Goal: Task Accomplishment & Management: Manage account settings

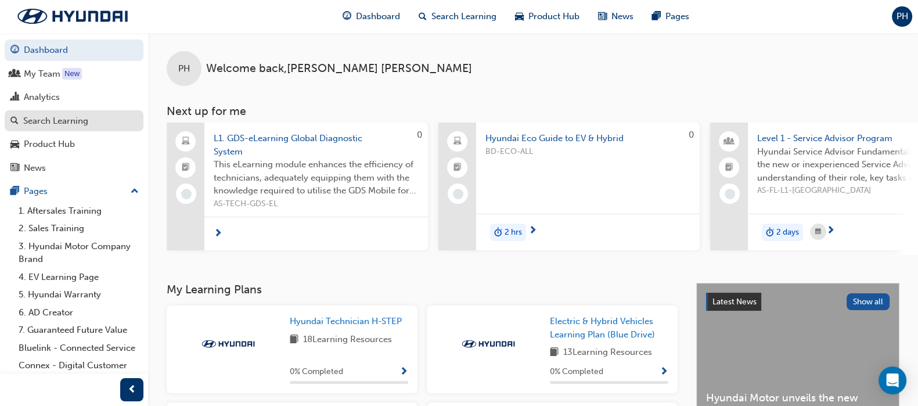
click at [61, 114] on div "Search Learning" at bounding box center [55, 120] width 65 height 13
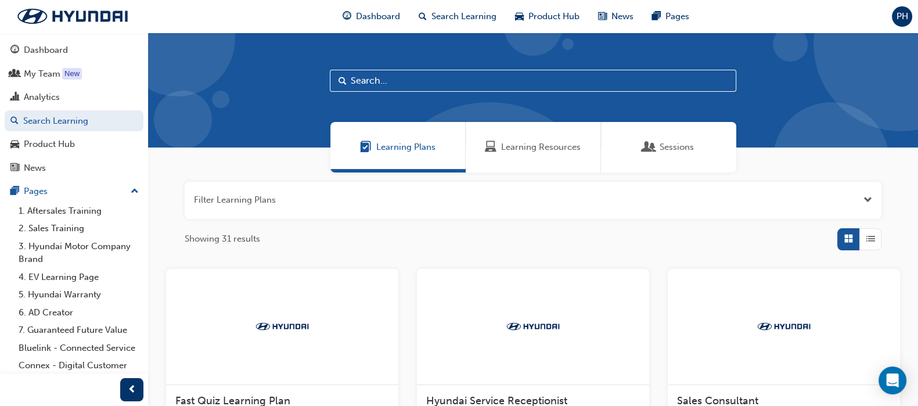
click at [673, 150] on span "Sessions" at bounding box center [677, 147] width 34 height 13
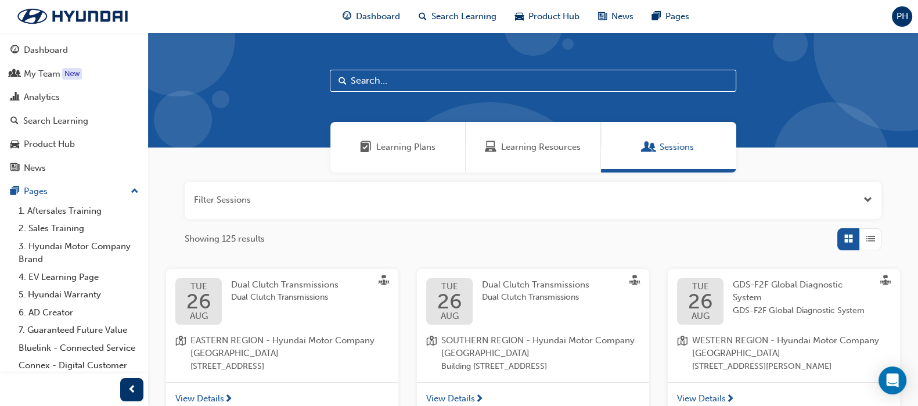
click at [405, 81] on input "text" at bounding box center [533, 81] width 406 height 22
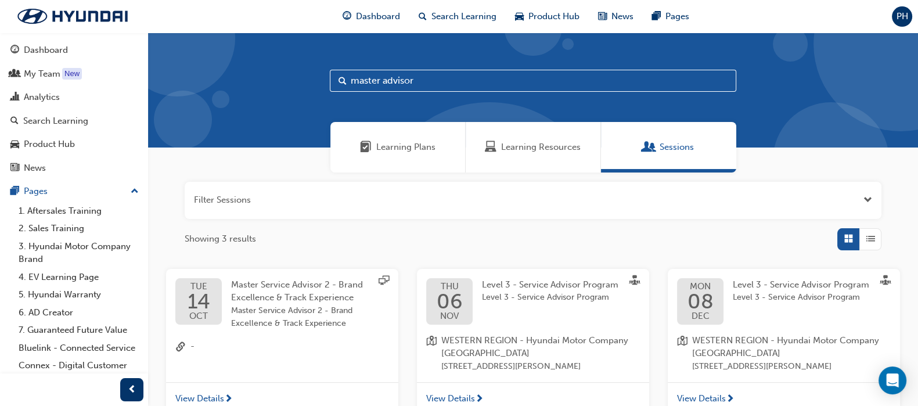
type input "master advisor"
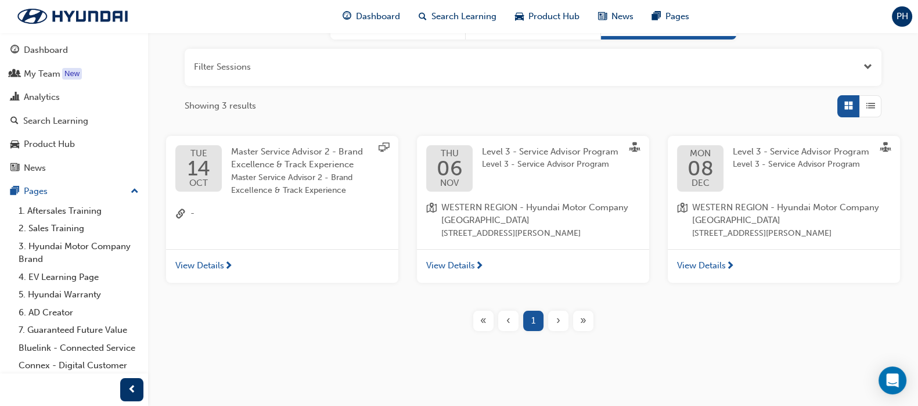
scroll to position [60, 0]
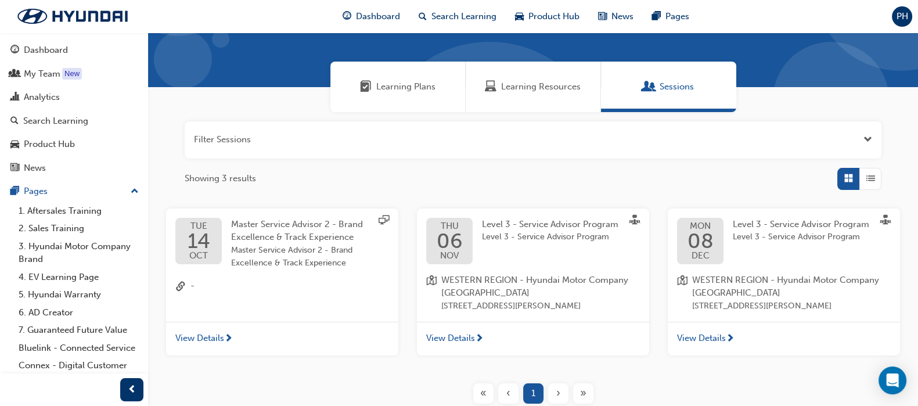
click at [288, 236] on span "Master Service Advisor 2 - Brand Excellence & Track Experience" at bounding box center [297, 231] width 132 height 24
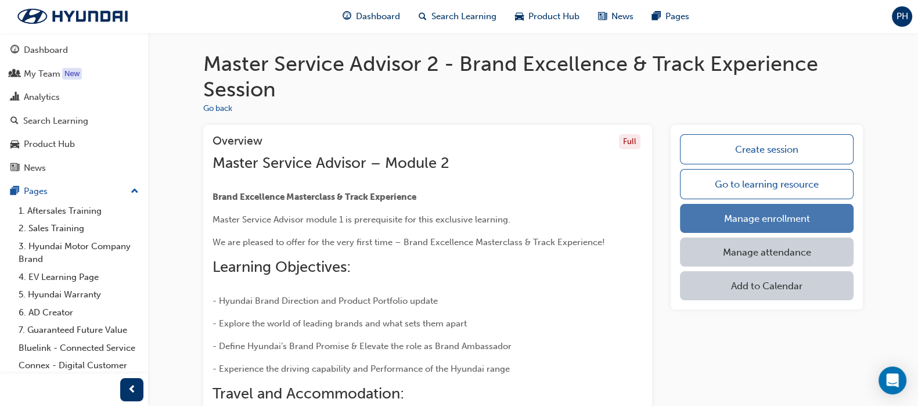
click at [745, 218] on link "Manage enrollment" at bounding box center [767, 218] width 174 height 29
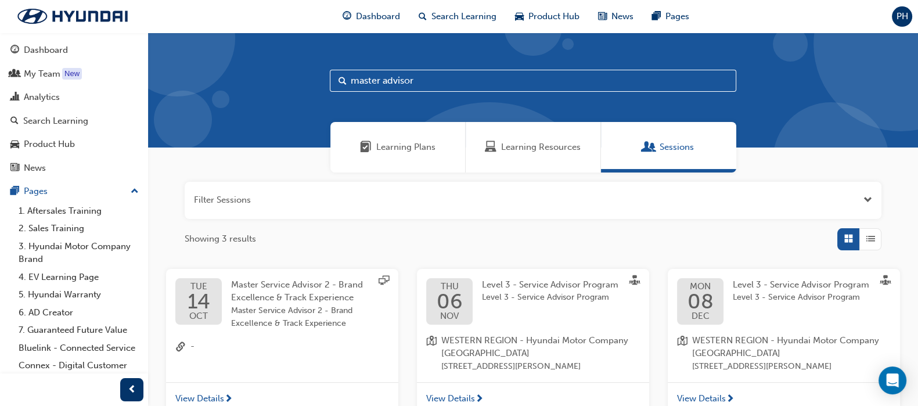
click at [436, 85] on input "master advisor" at bounding box center [533, 81] width 406 height 22
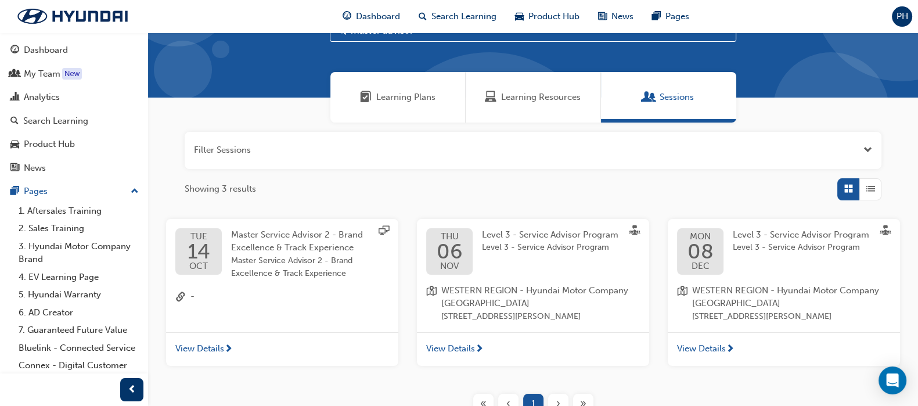
scroll to position [72, 0]
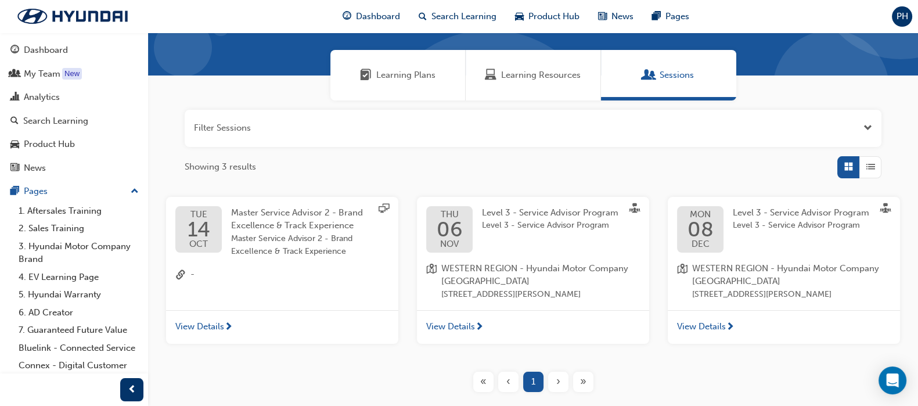
type input "master advisor"
click at [269, 231] on div "Master Service Advisor 2 - Brand Excellence & Track Experience Master Service A…" at bounding box center [300, 232] width 139 height 52
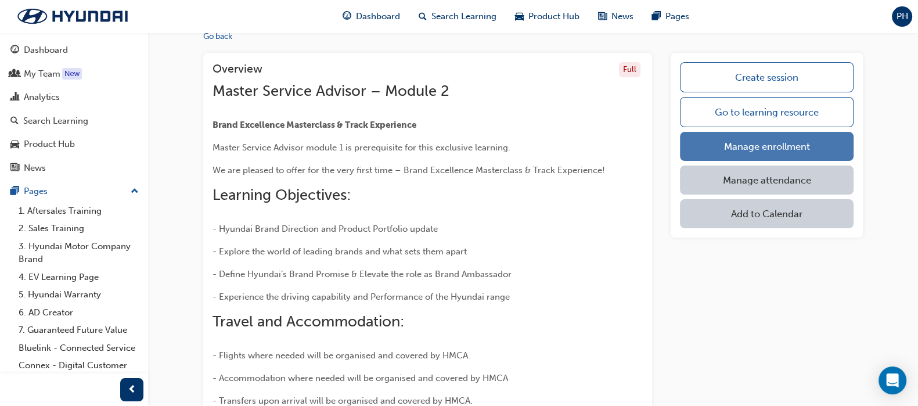
click at [759, 143] on link "Manage enrollment" at bounding box center [767, 146] width 174 height 29
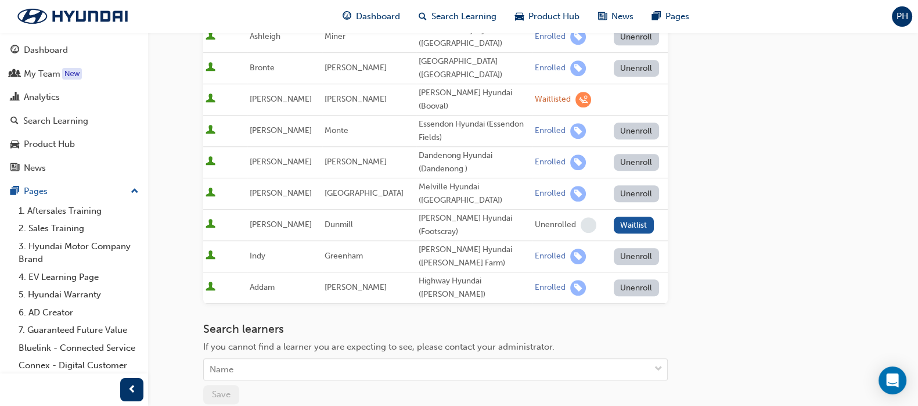
scroll to position [1010, 0]
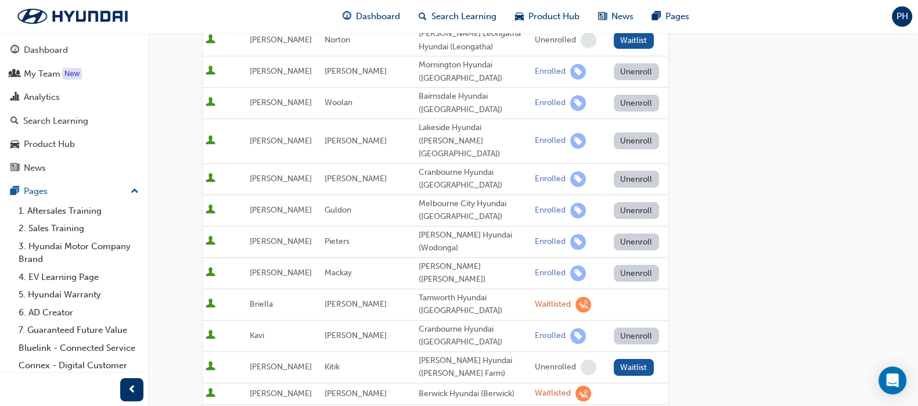
scroll to position [0, 0]
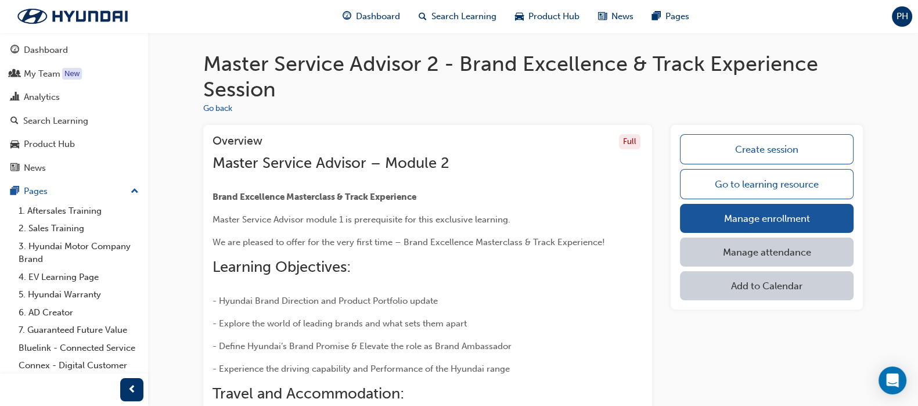
scroll to position [72, 0]
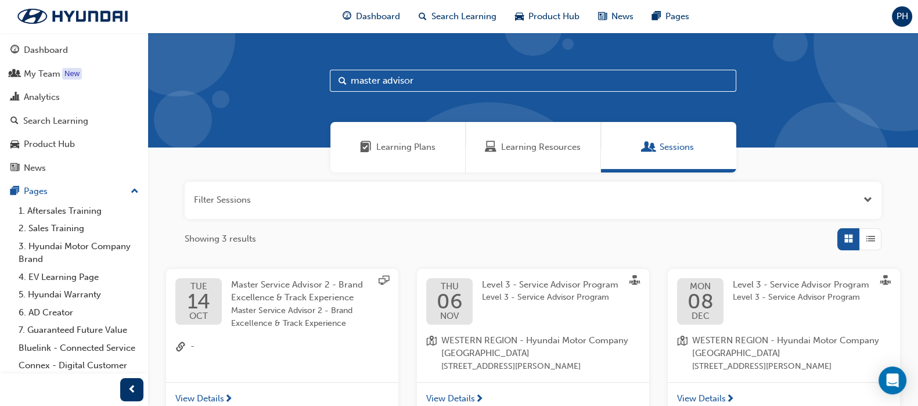
drag, startPoint x: 420, startPoint y: 81, endPoint x: 383, endPoint y: 86, distance: 37.0
click at [383, 86] on input "master advisor" at bounding box center [533, 81] width 406 height 22
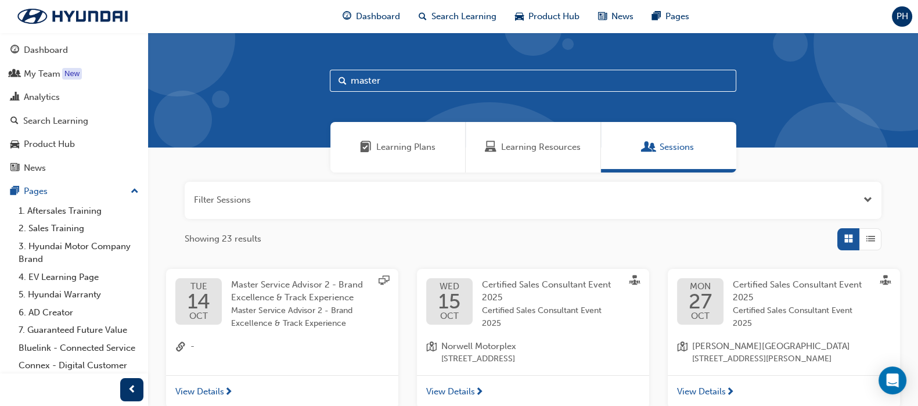
drag, startPoint x: 407, startPoint y: 80, endPoint x: 309, endPoint y: 88, distance: 97.9
click at [309, 88] on div "master" at bounding box center [533, 90] width 770 height 115
paste input "Master Service Advisor 1"
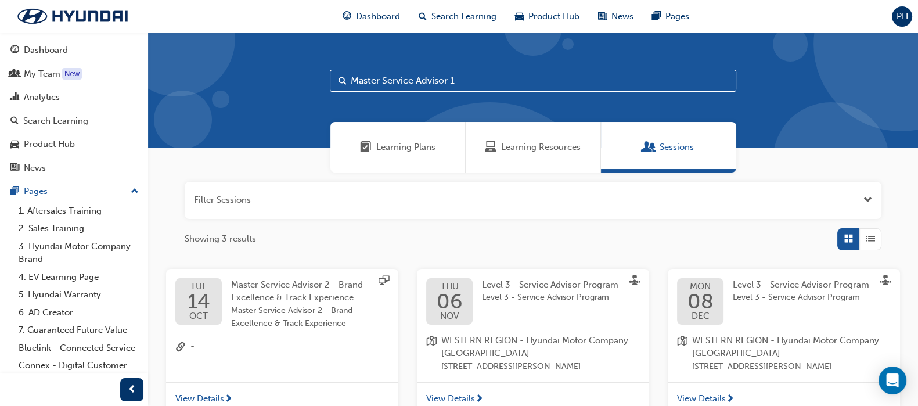
drag, startPoint x: 460, startPoint y: 82, endPoint x: 380, endPoint y: 86, distance: 79.7
click at [380, 86] on input "Master Service Advisor 1" at bounding box center [533, 81] width 406 height 22
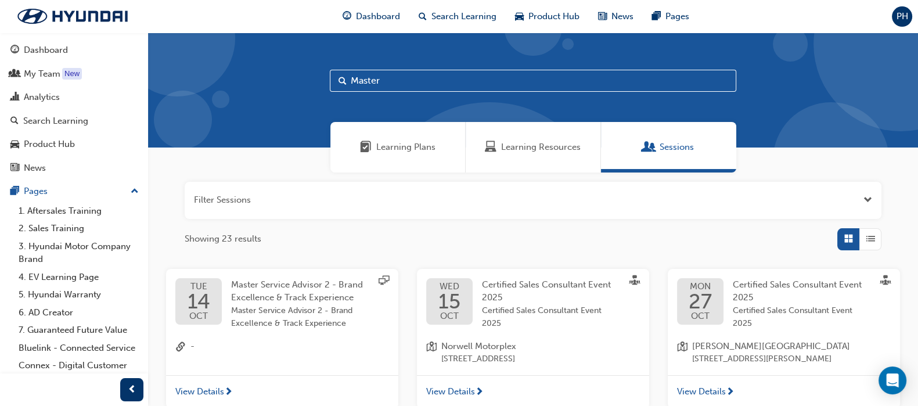
drag, startPoint x: 398, startPoint y: 85, endPoint x: 338, endPoint y: 88, distance: 60.5
click at [338, 88] on div "Master" at bounding box center [533, 81] width 406 height 22
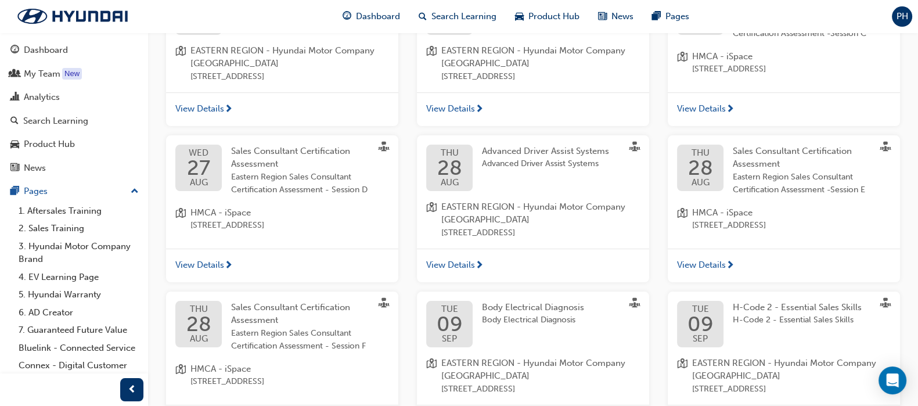
scroll to position [435, 0]
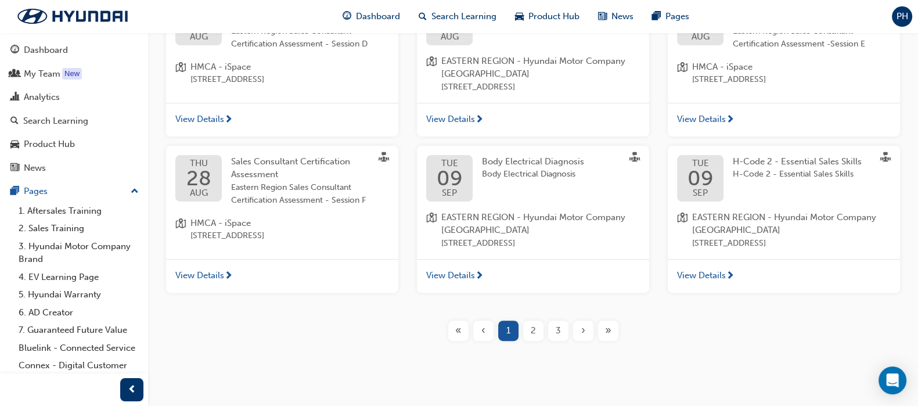
click at [525, 326] on div "2" at bounding box center [533, 331] width 20 height 20
click at [534, 328] on span "2" at bounding box center [533, 330] width 5 height 13
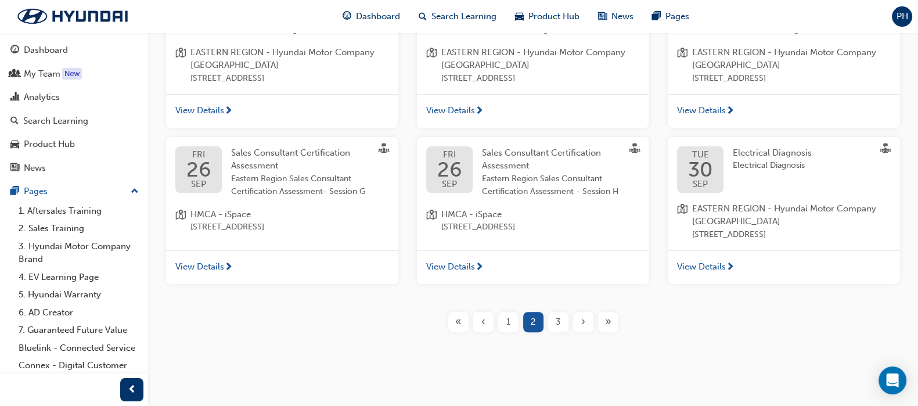
scroll to position [458, 0]
click at [559, 317] on span "3" at bounding box center [558, 320] width 5 height 13
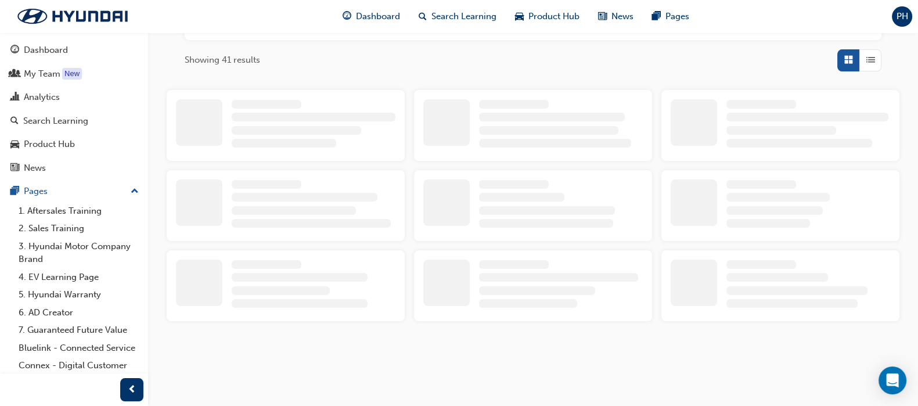
scroll to position [446, 0]
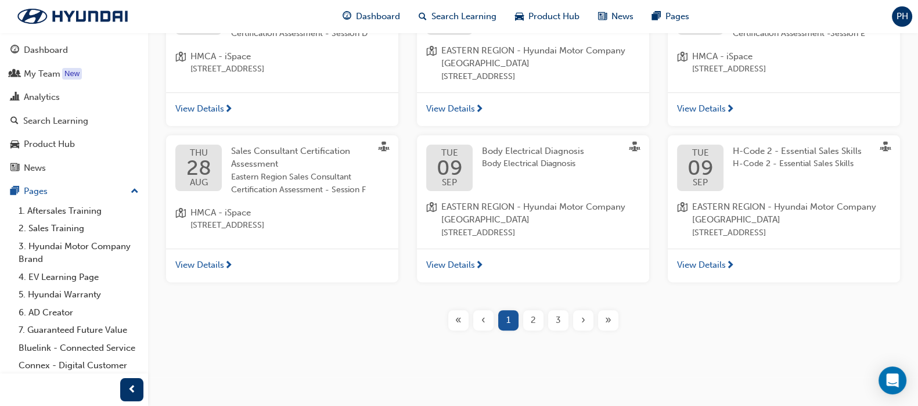
click at [556, 318] on span "3" at bounding box center [558, 320] width 5 height 13
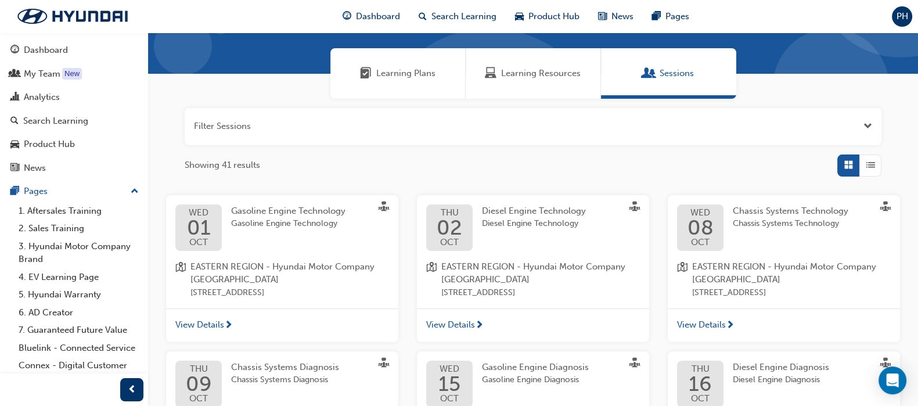
scroll to position [0, 0]
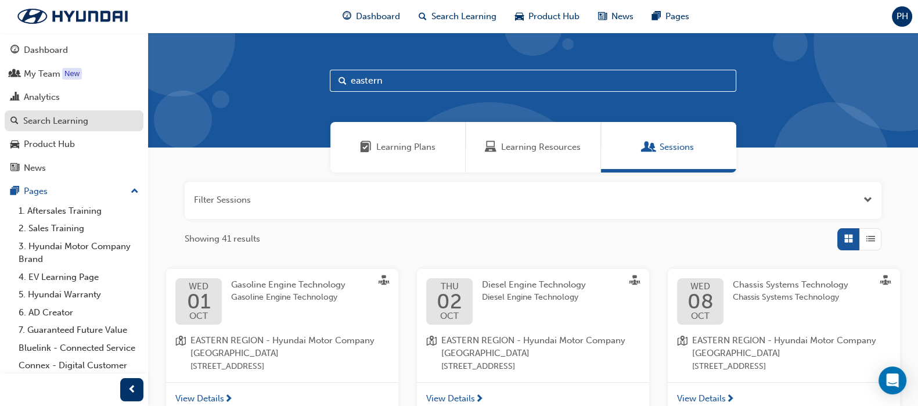
click at [70, 123] on div "Search Learning" at bounding box center [55, 120] width 65 height 13
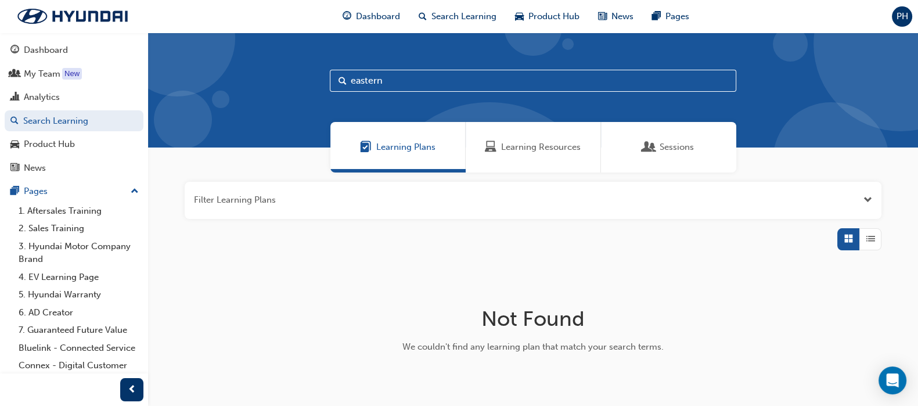
click at [671, 144] on span "Sessions" at bounding box center [677, 147] width 34 height 13
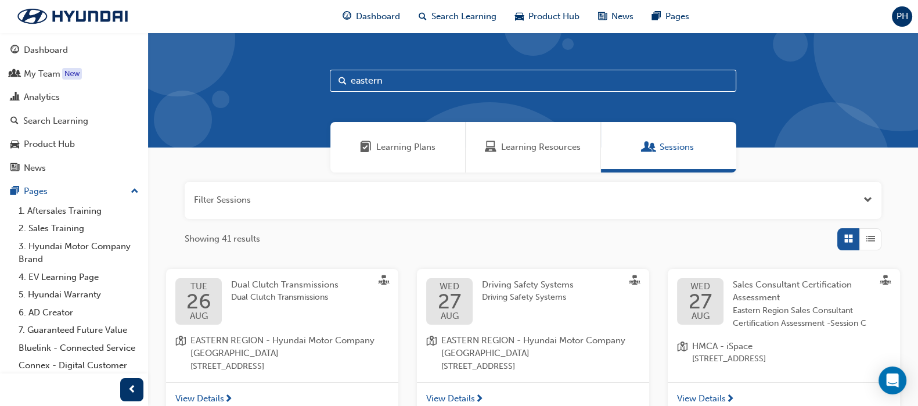
drag, startPoint x: 401, startPoint y: 81, endPoint x: 307, endPoint y: 83, distance: 94.1
click at [307, 83] on div "eastern" at bounding box center [533, 90] width 770 height 115
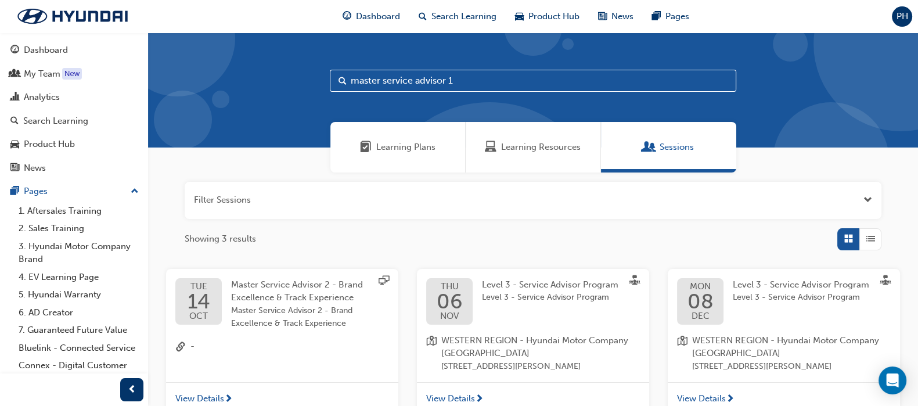
drag, startPoint x: 459, startPoint y: 82, endPoint x: 279, endPoint y: 85, distance: 180.6
click at [279, 85] on div "master service advisor 1" at bounding box center [533, 90] width 770 height 115
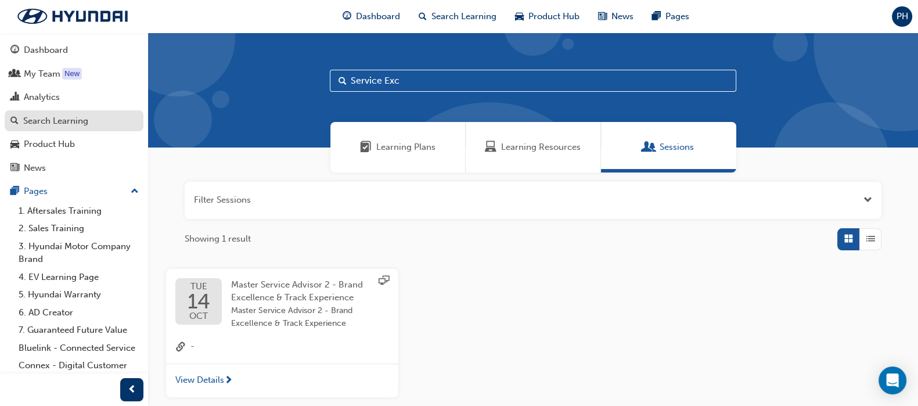
type input "Service Exc"
click at [78, 121] on div "Search Learning" at bounding box center [55, 120] width 65 height 13
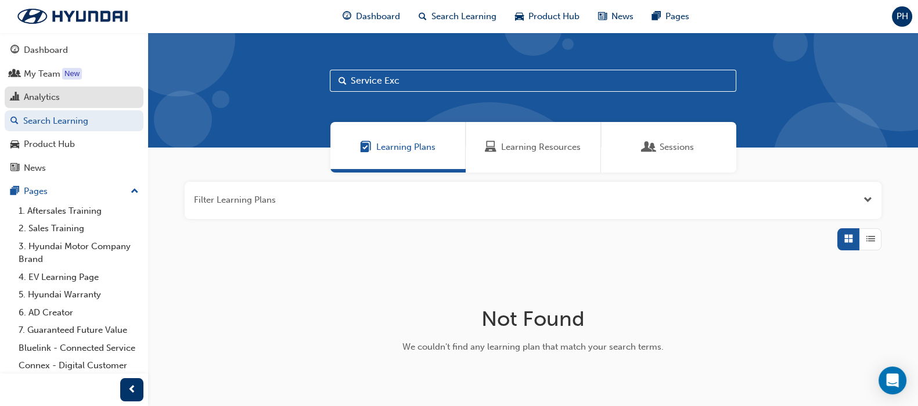
click at [46, 97] on div "Analytics" at bounding box center [42, 97] width 36 height 13
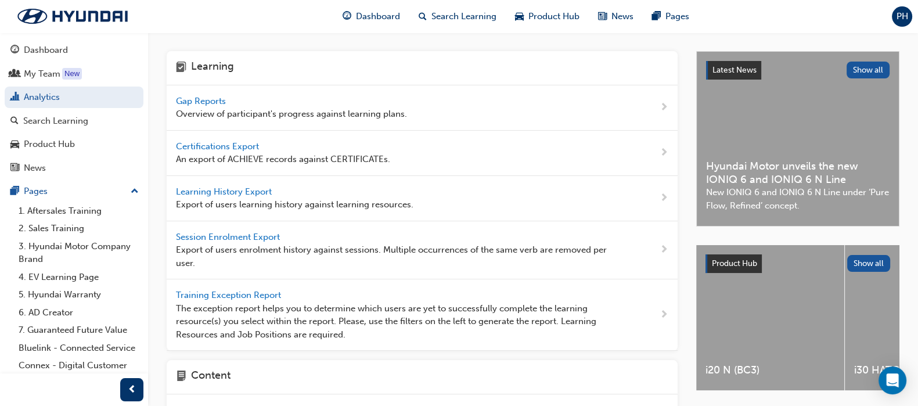
click at [205, 98] on span "Gap Reports" at bounding box center [202, 101] width 52 height 10
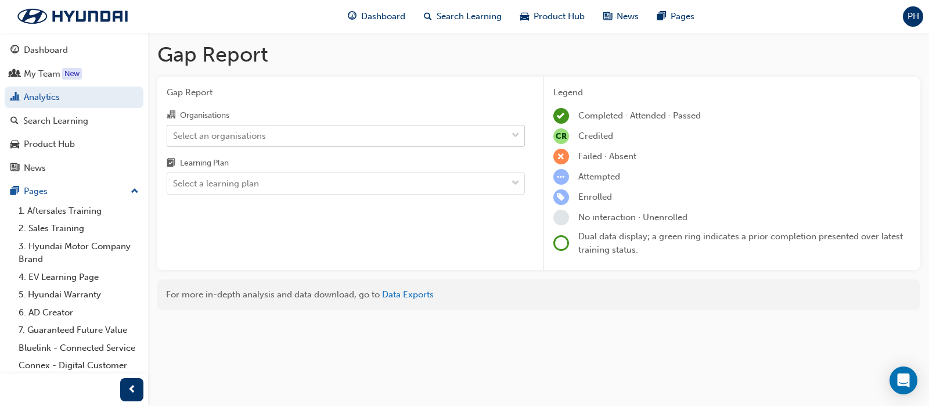
click at [300, 139] on div "Select an organisations" at bounding box center [337, 135] width 340 height 20
click at [174, 139] on input "Organisations Select an organisations" at bounding box center [173, 135] width 1 height 10
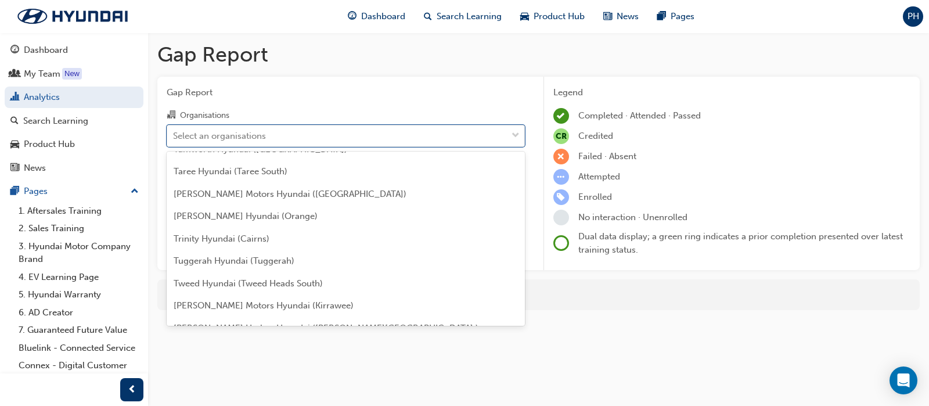
scroll to position [3556, 0]
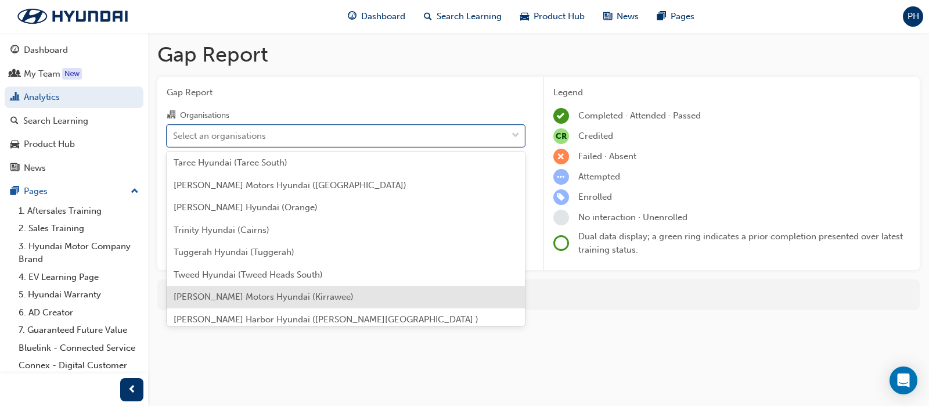
click at [253, 299] on span "[PERSON_NAME] Motors Hyundai (Kirrawee)" at bounding box center [264, 296] width 180 height 10
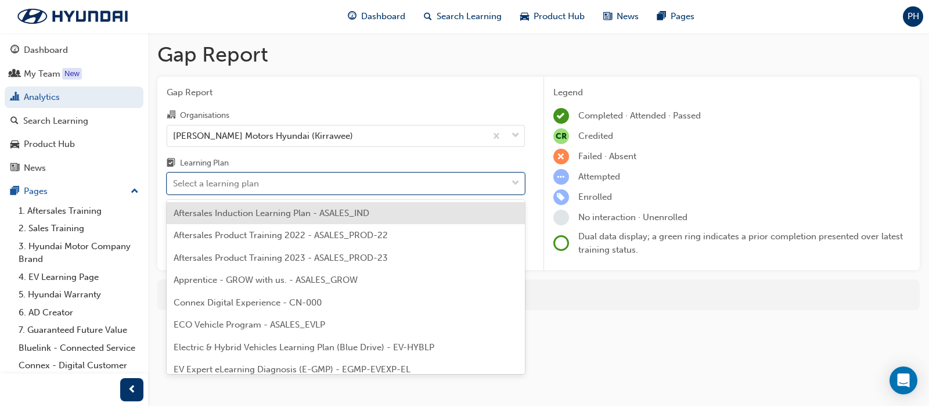
click at [342, 188] on div "Select a learning plan" at bounding box center [337, 184] width 340 height 20
click at [174, 188] on input "Learning Plan option Aftersales Induction Learning Plan - ASALES_IND focused, 1…" at bounding box center [173, 183] width 1 height 10
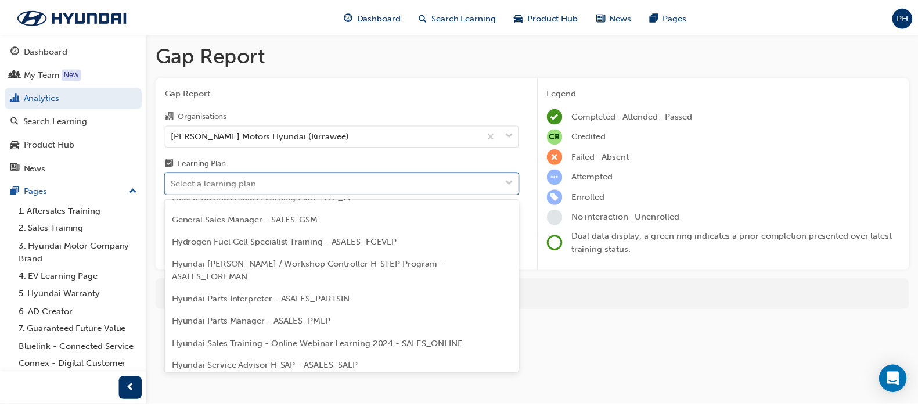
scroll to position [218, 0]
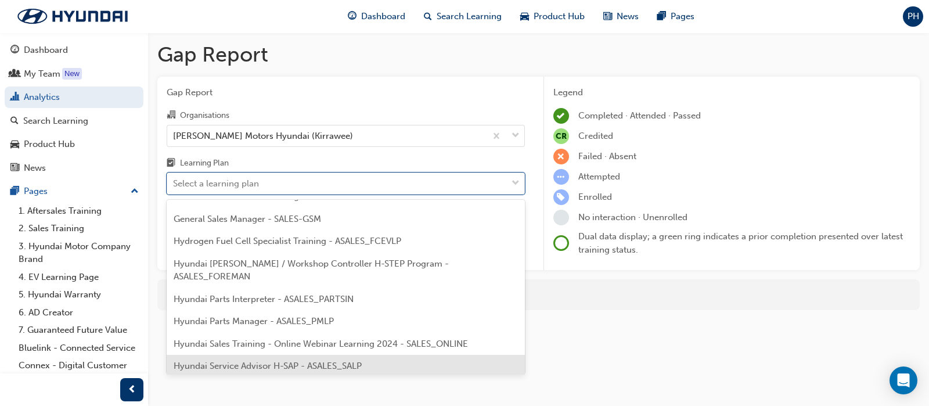
click at [282, 361] on span "Hyundai Service Advisor H-SAP - ASALES_SALP" at bounding box center [268, 366] width 188 height 10
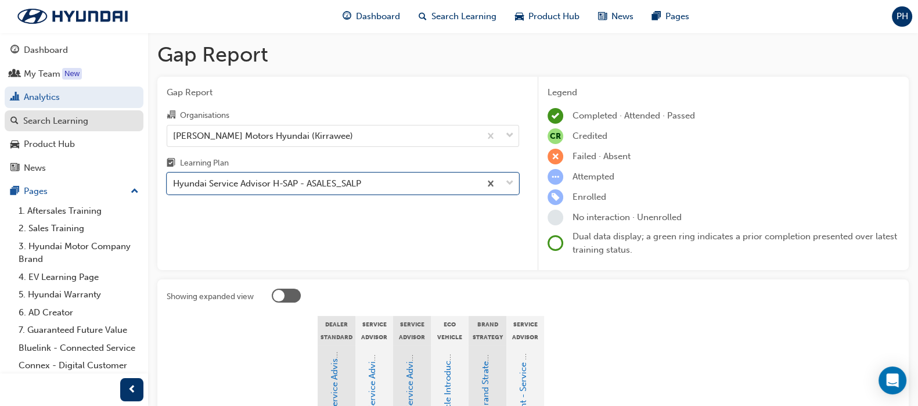
click at [56, 126] on div "Search Learning" at bounding box center [55, 120] width 65 height 13
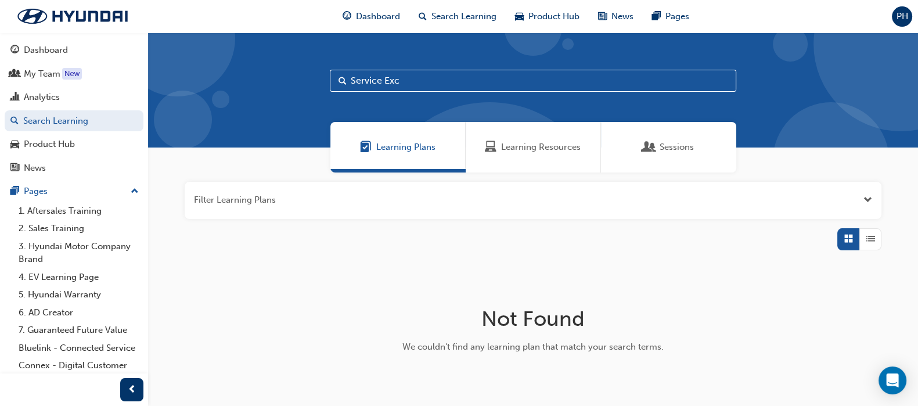
click at [416, 80] on input "Service Exc" at bounding box center [533, 81] width 406 height 22
type input "Service Excellan"
click at [46, 48] on div "Dashboard" at bounding box center [46, 50] width 44 height 13
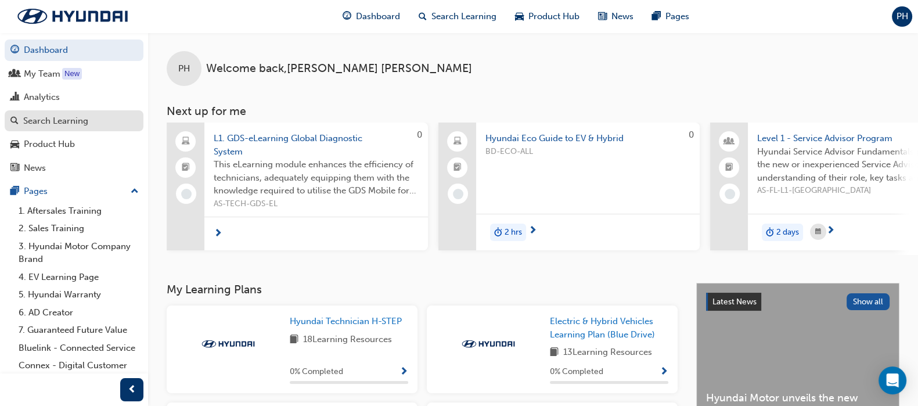
click at [55, 118] on div "Search Learning" at bounding box center [55, 120] width 65 height 13
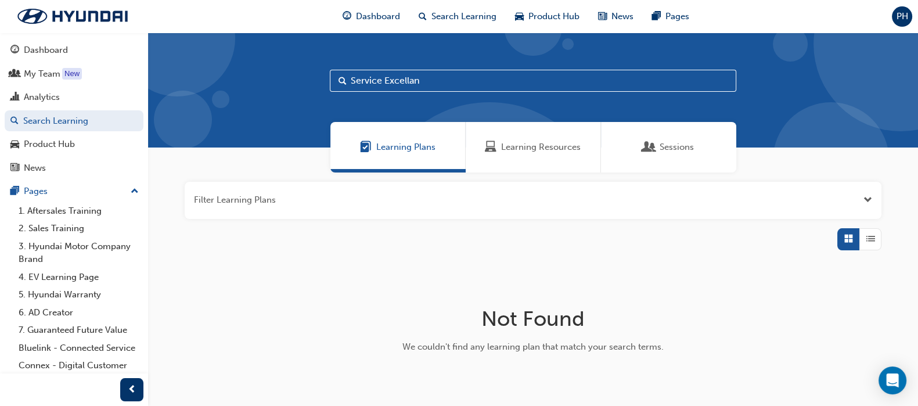
click at [668, 143] on span "Sessions" at bounding box center [677, 147] width 34 height 13
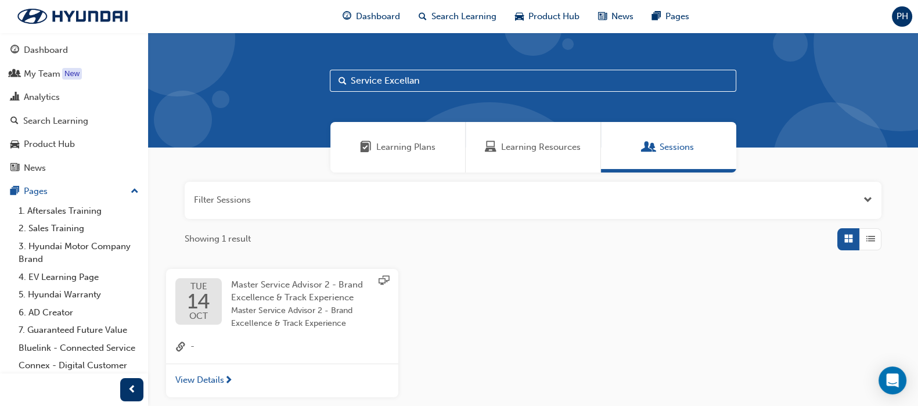
drag, startPoint x: 449, startPoint y: 85, endPoint x: 391, endPoint y: 74, distance: 59.2
click at [391, 74] on input "Service Excellan" at bounding box center [533, 81] width 406 height 22
click at [417, 77] on input "Service Excellan" at bounding box center [533, 81] width 406 height 22
click at [435, 81] on input "Service Excellan" at bounding box center [533, 81] width 406 height 22
drag, startPoint x: 437, startPoint y: 80, endPoint x: 334, endPoint y: 88, distance: 103.1
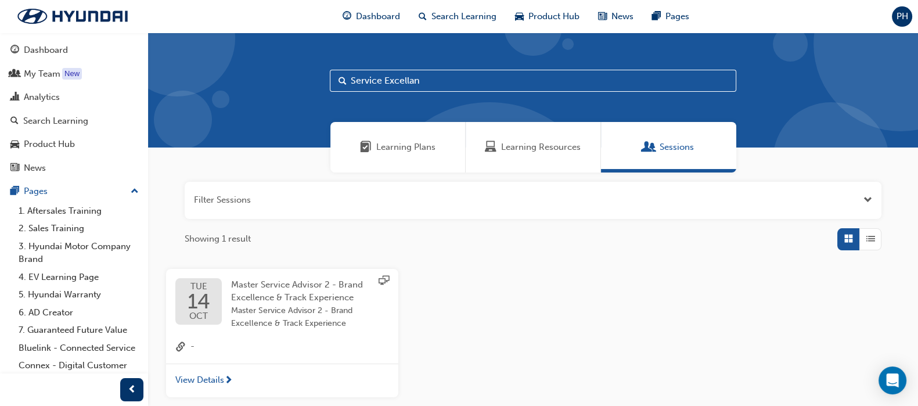
click at [334, 88] on input "Service Excellan" at bounding box center [533, 81] width 406 height 22
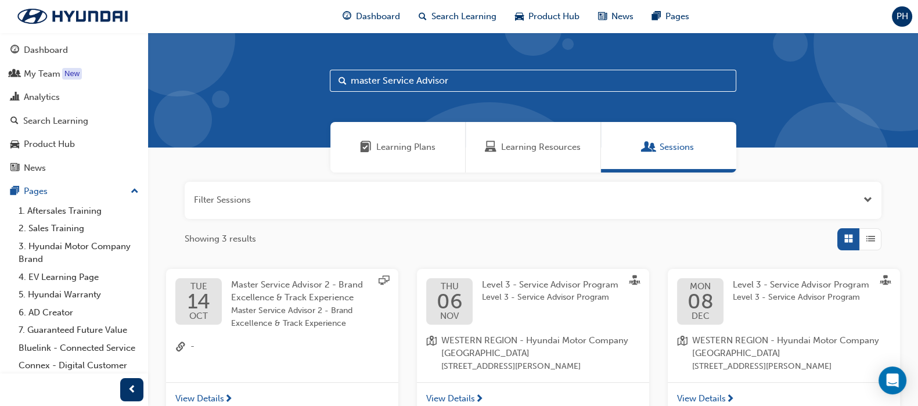
drag, startPoint x: 380, startPoint y: 77, endPoint x: 253, endPoint y: 93, distance: 128.8
click at [253, 93] on div "master Service Advisor" at bounding box center [533, 90] width 770 height 115
type input "Service Advisor"
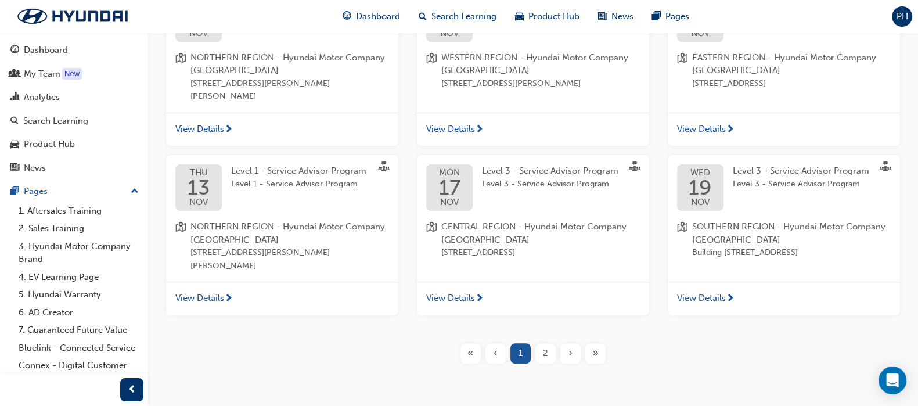
scroll to position [472, 0]
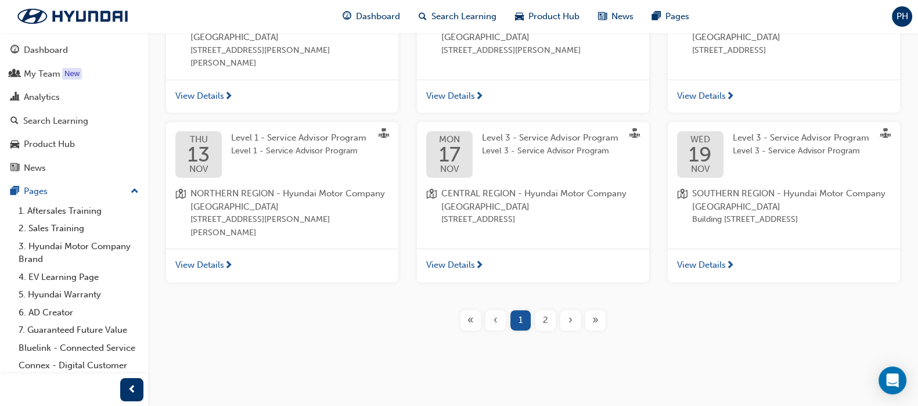
click at [543, 318] on span "2" at bounding box center [545, 320] width 5 height 13
click at [550, 323] on div "2" at bounding box center [545, 320] width 20 height 20
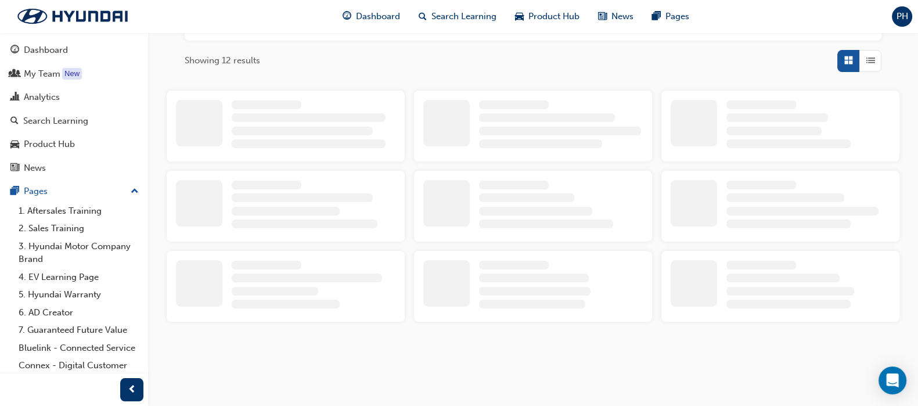
scroll to position [146, 0]
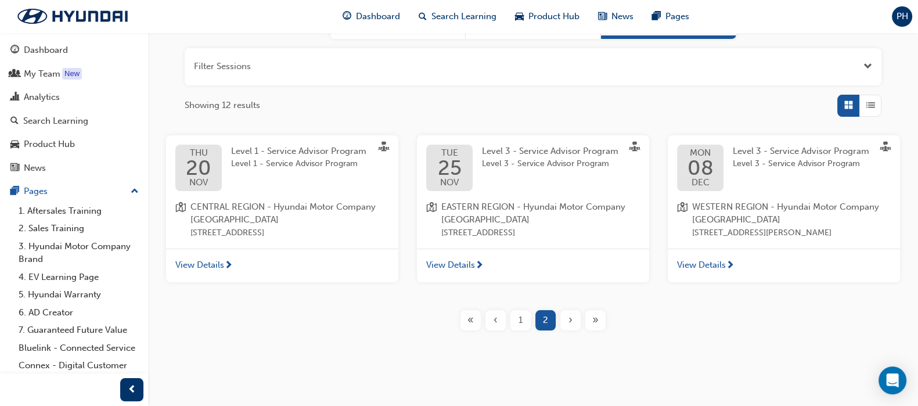
click at [517, 316] on div "1" at bounding box center [520, 320] width 20 height 20
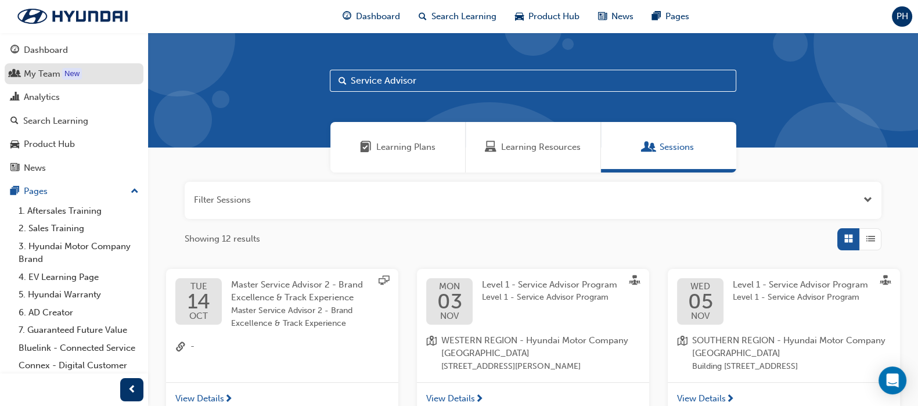
click at [41, 70] on div "My Team" at bounding box center [42, 73] width 37 height 13
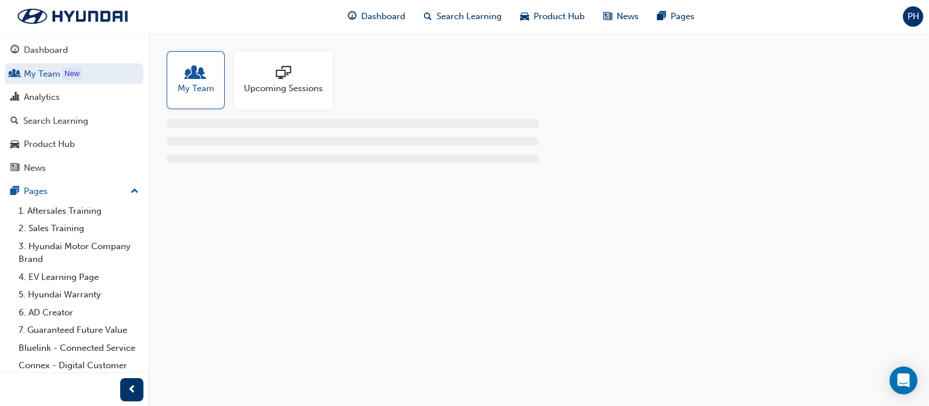
click at [281, 82] on span "sessionType_ONLINE_URL-icon" at bounding box center [283, 74] width 15 height 16
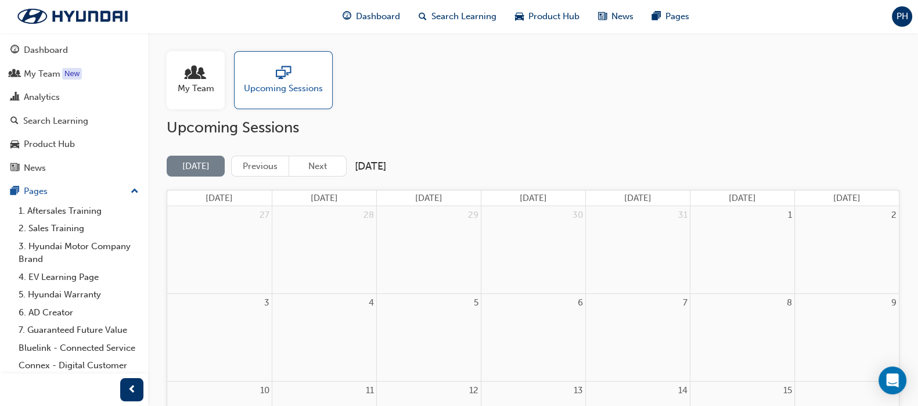
scroll to position [72, 0]
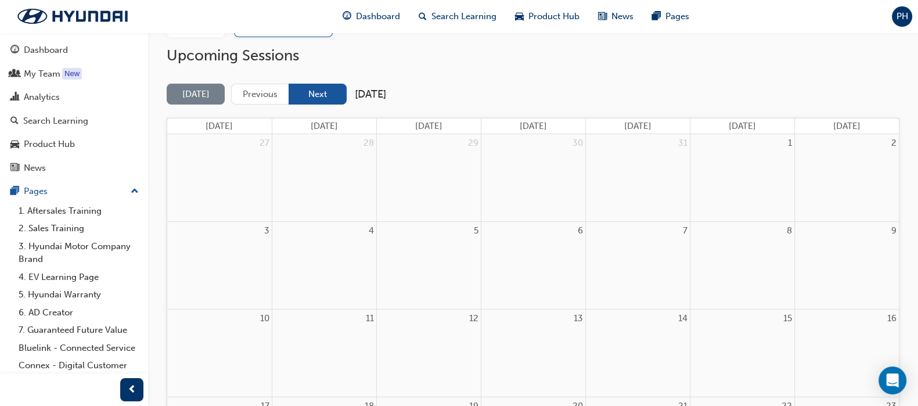
click at [311, 91] on button "Next" at bounding box center [318, 94] width 58 height 21
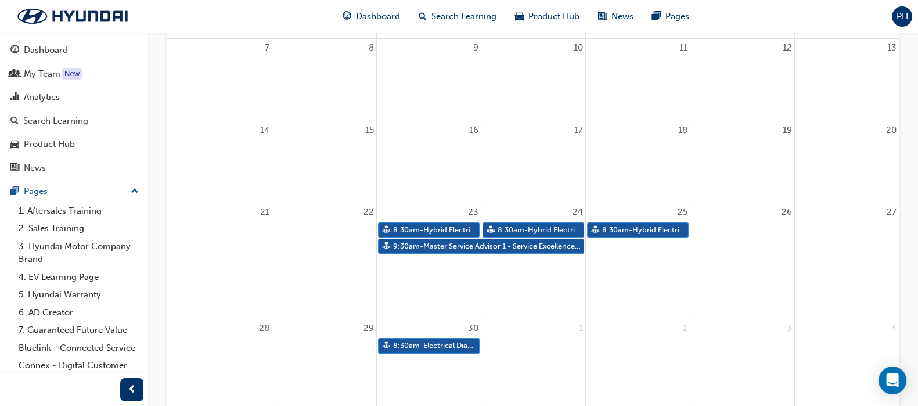
scroll to position [290, 0]
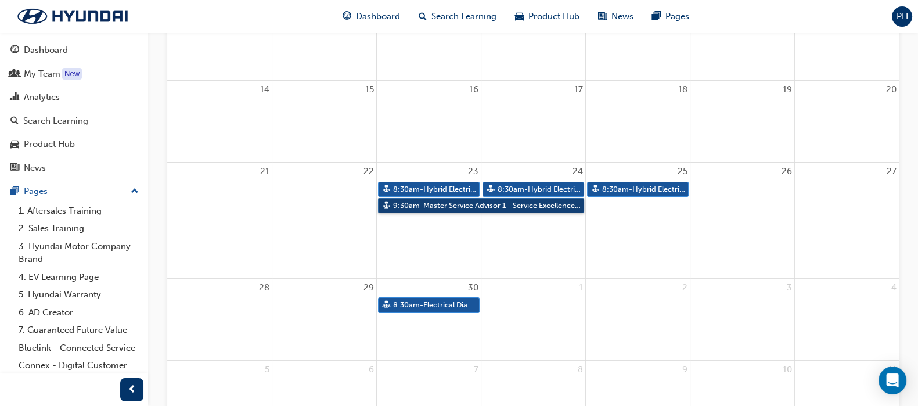
click at [424, 205] on link "9:30am - Master Service Advisor 1 - Service Excellence Masterclass" at bounding box center [481, 206] width 206 height 16
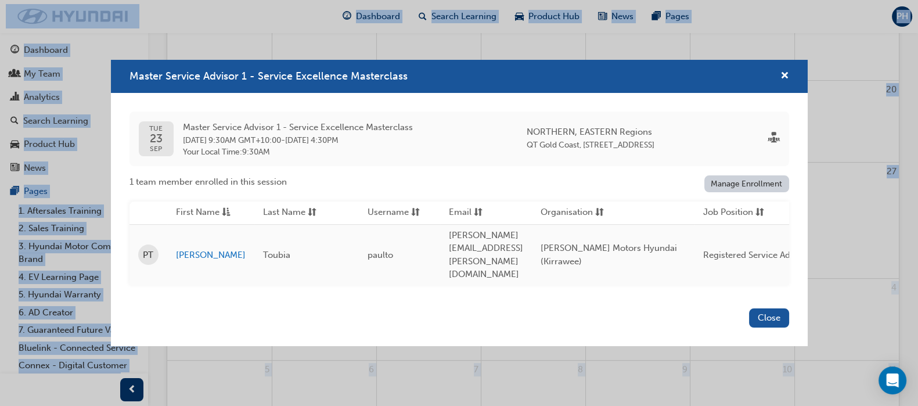
click at [746, 192] on link "Manage Enrollment" at bounding box center [746, 183] width 85 height 17
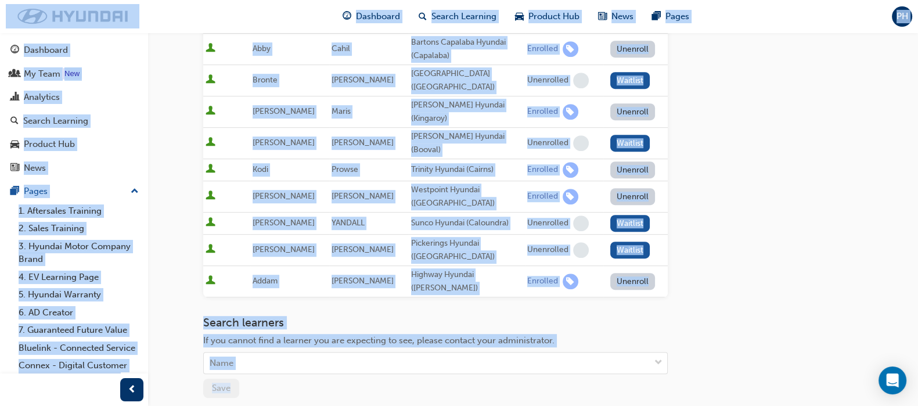
scroll to position [788, 0]
